Goal: Information Seeking & Learning: Learn about a topic

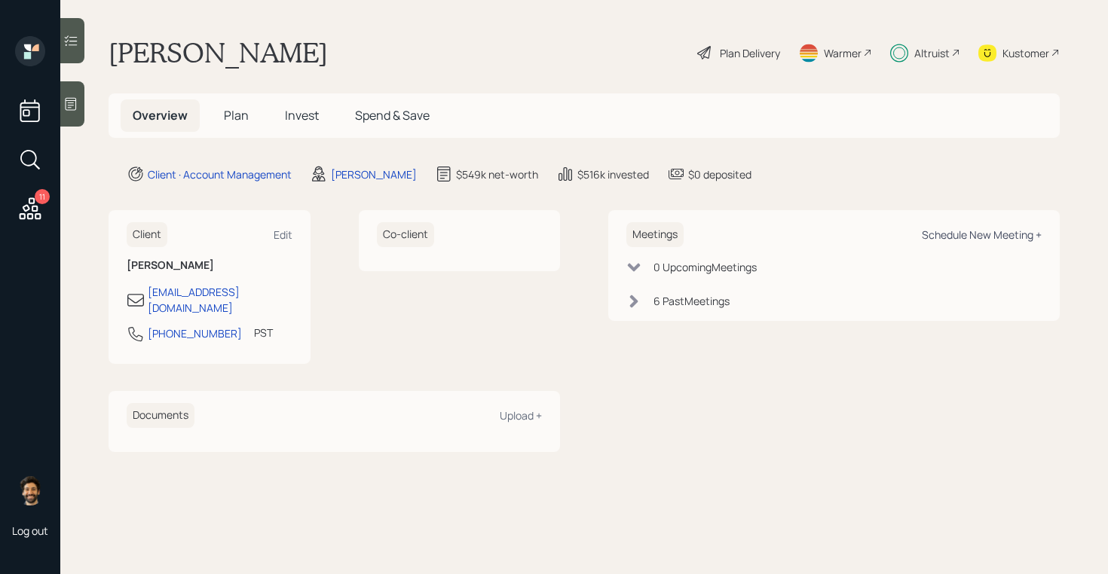
click at [940, 233] on div "Schedule New Meeting +" at bounding box center [982, 235] width 120 height 14
select select "f14b762f-c7c2-4b89-9227-8fa891345eea"
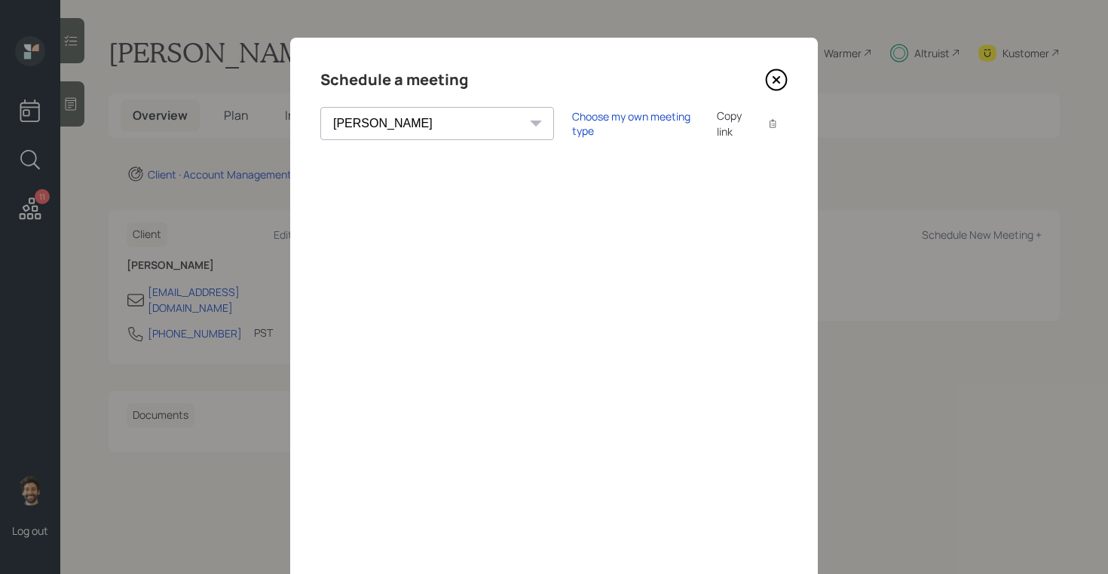
click at [769, 78] on icon at bounding box center [776, 80] width 23 height 23
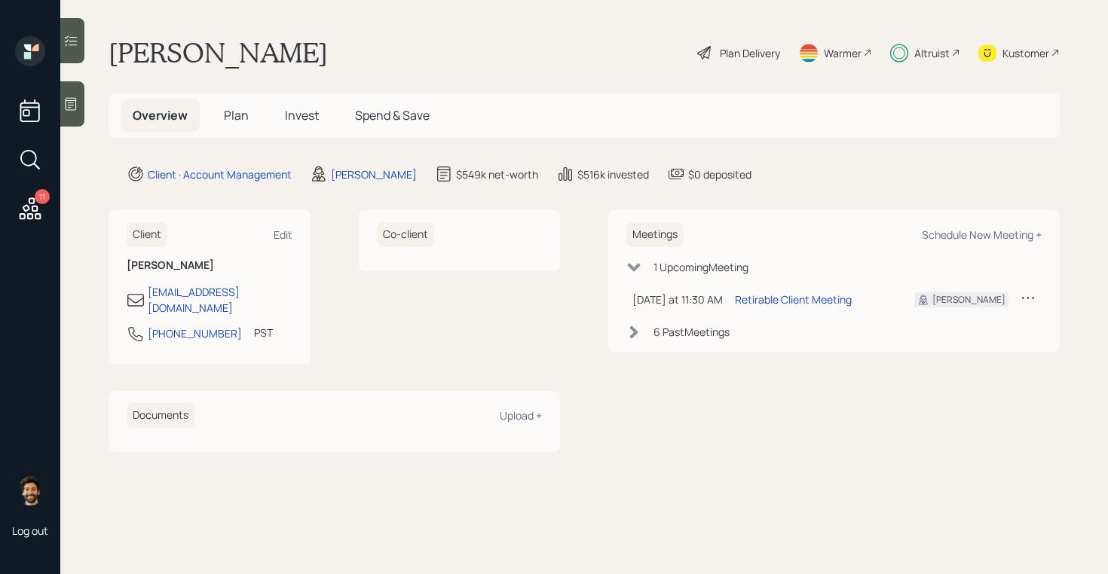
click at [300, 118] on span "Invest" at bounding box center [302, 115] width 34 height 17
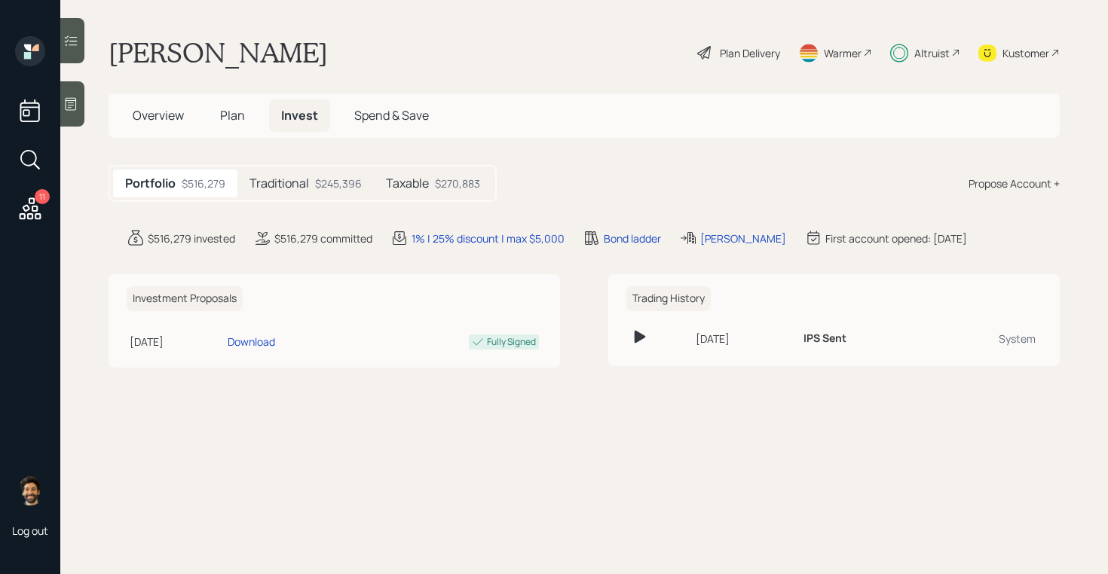
click at [300, 176] on h5 "Traditional" at bounding box center [279, 183] width 60 height 14
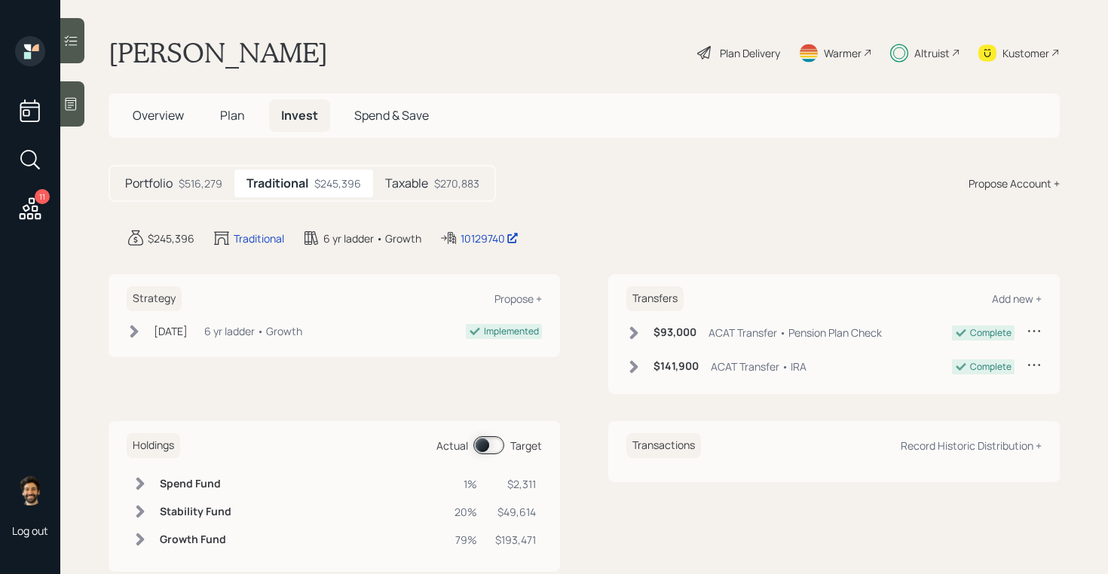
click at [419, 174] on div "Taxable $270,883" at bounding box center [432, 184] width 118 height 28
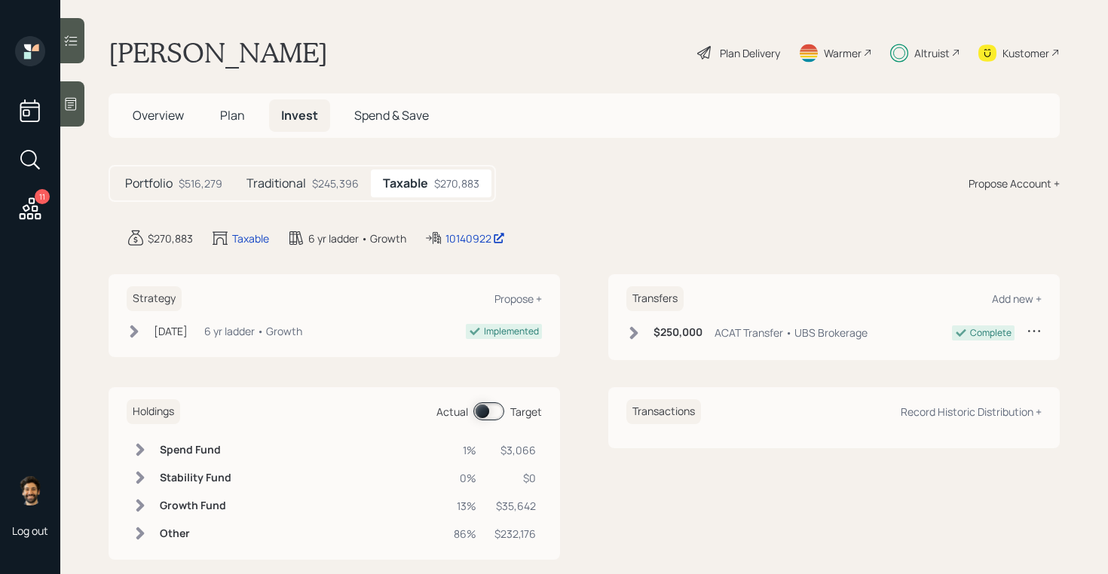
click at [307, 184] on div "Traditional $245,396" at bounding box center [302, 184] width 136 height 28
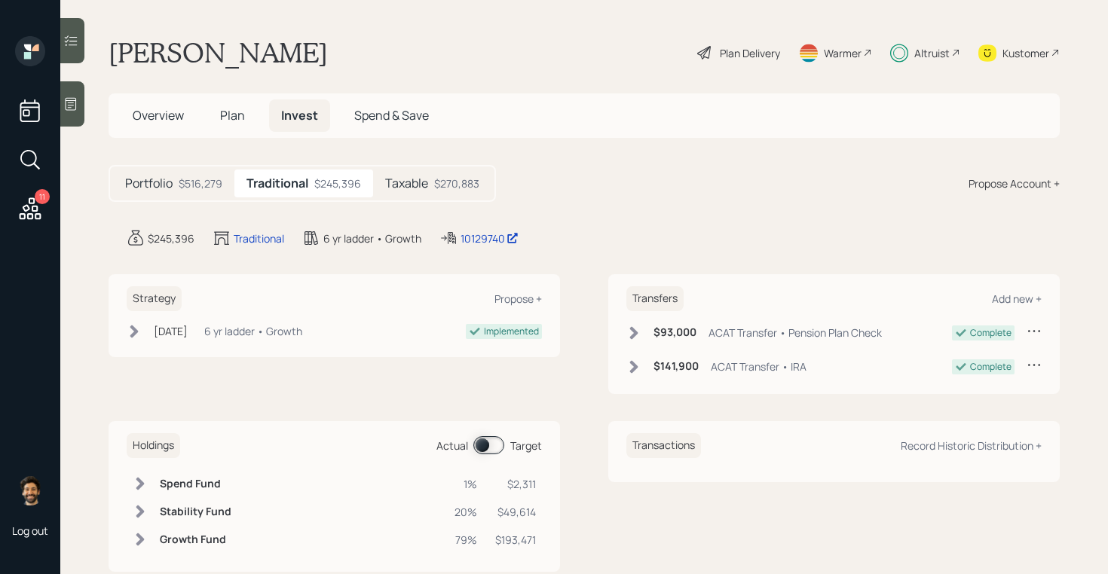
click at [420, 191] on h5 "Taxable" at bounding box center [406, 183] width 43 height 14
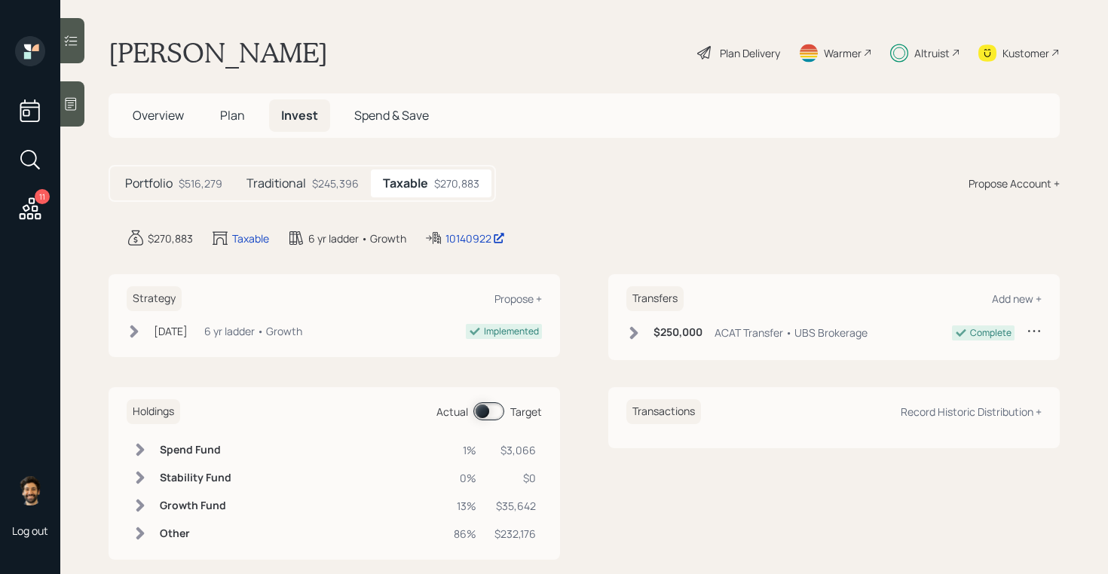
click at [932, 56] on div "Altruist" at bounding box center [931, 53] width 35 height 16
click at [757, 56] on div "Plan Delivery" at bounding box center [750, 53] width 60 height 16
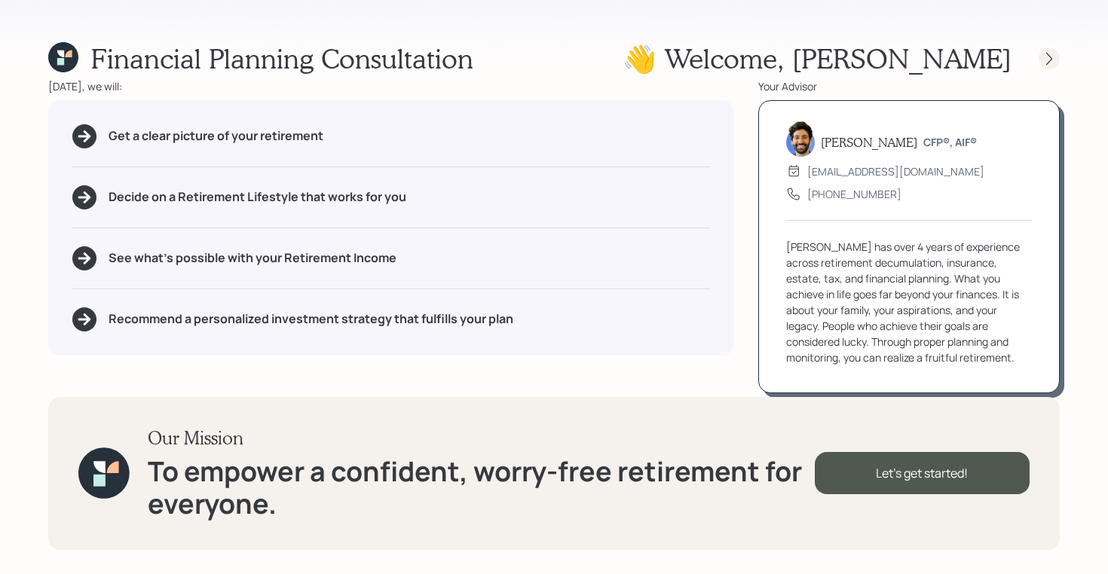
click at [1048, 60] on icon at bounding box center [1048, 58] width 15 height 15
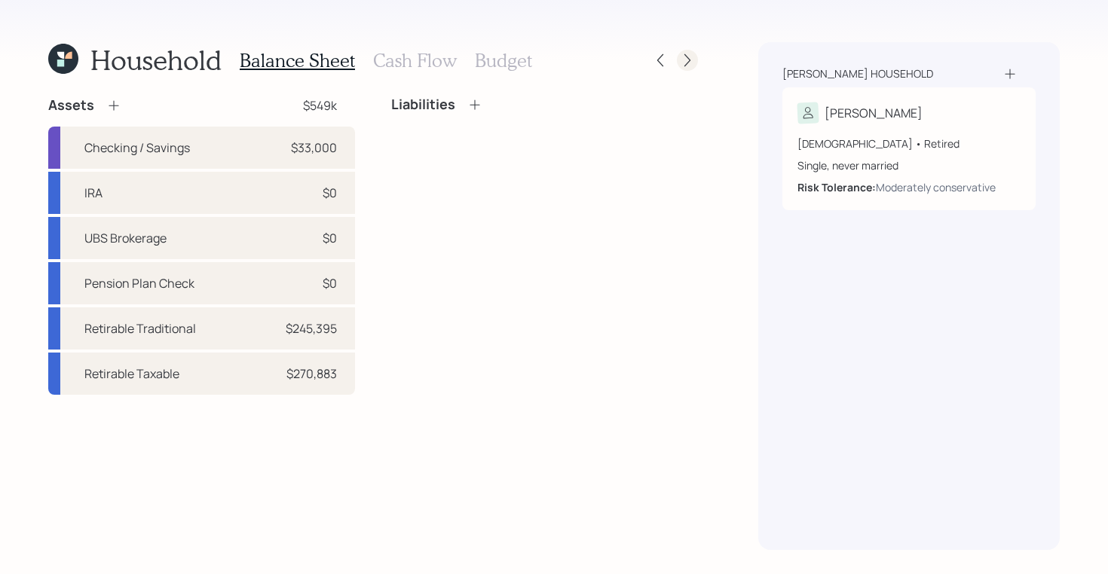
click at [687, 58] on icon at bounding box center [687, 60] width 6 height 13
